Goal: Information Seeking & Learning: Learn about a topic

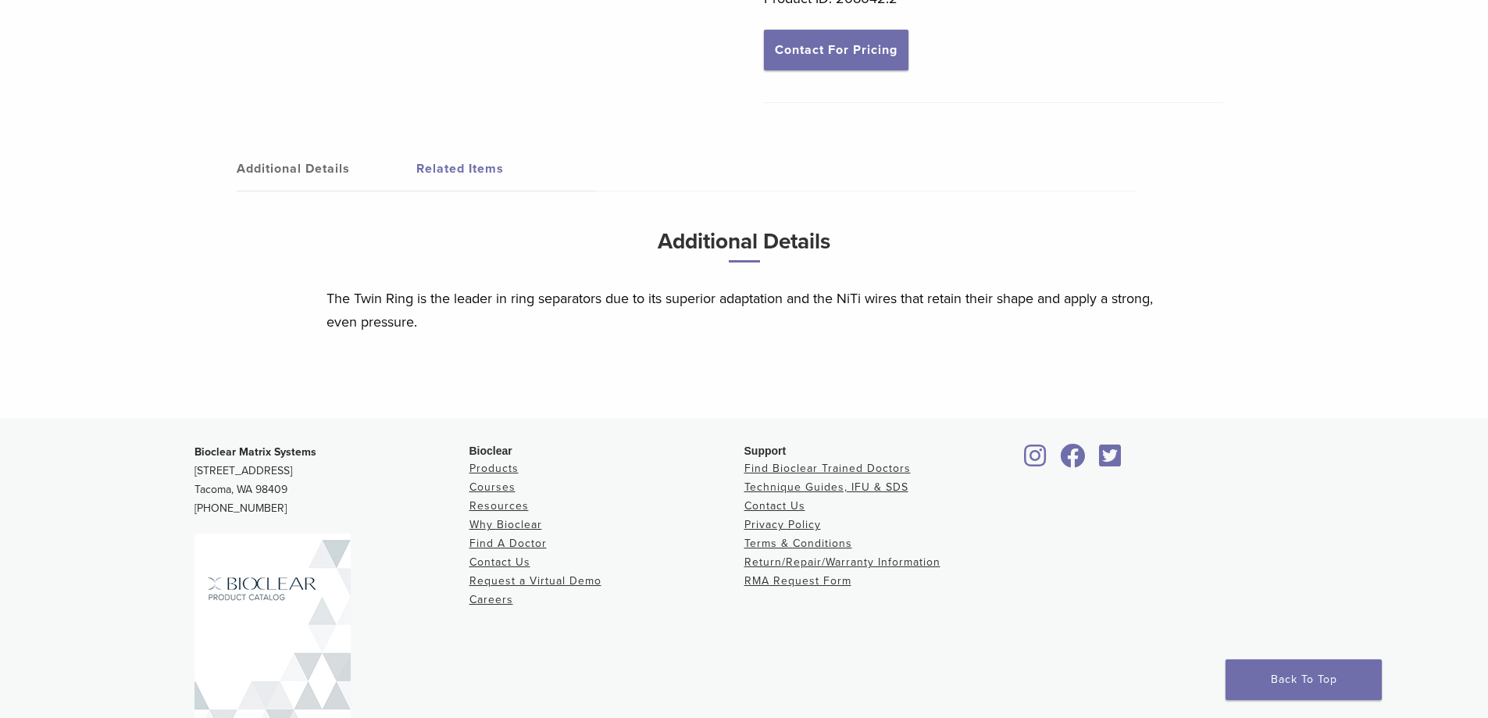
scroll to position [973, 0]
